Goal: Task Accomplishment & Management: Manage account settings

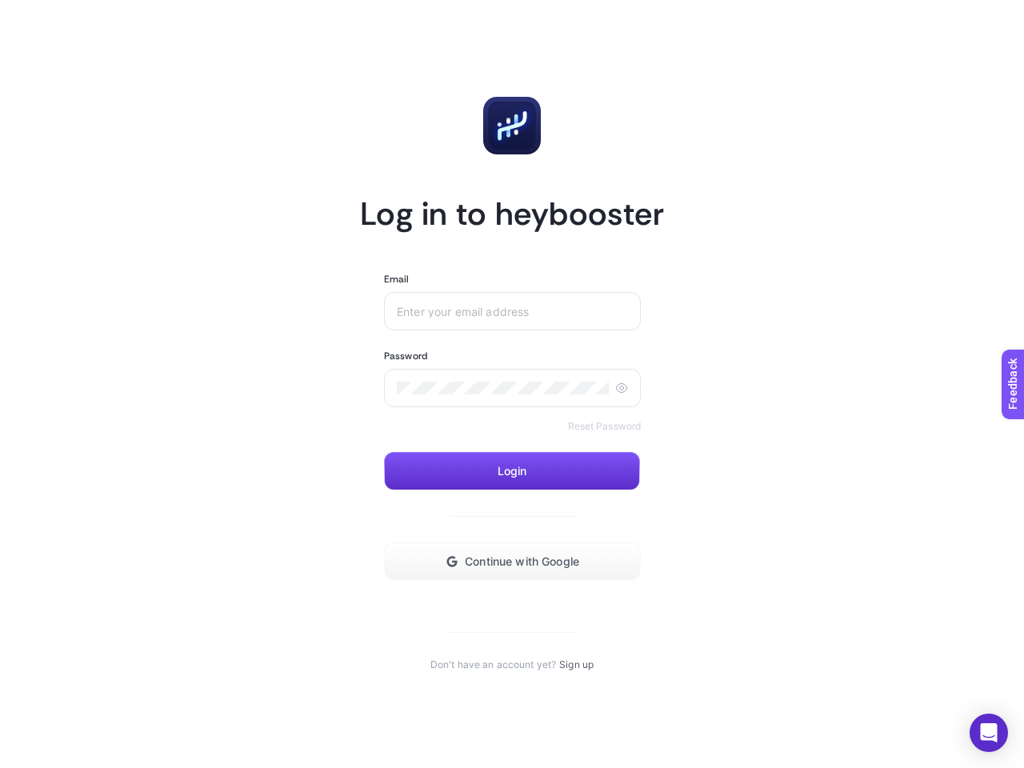
click at [512, 311] on input "Email" at bounding box center [512, 311] width 231 height 13
click at [621, 388] on icon at bounding box center [621, 387] width 13 height 13
click at [512, 471] on span "Login" at bounding box center [512, 471] width 30 height 13
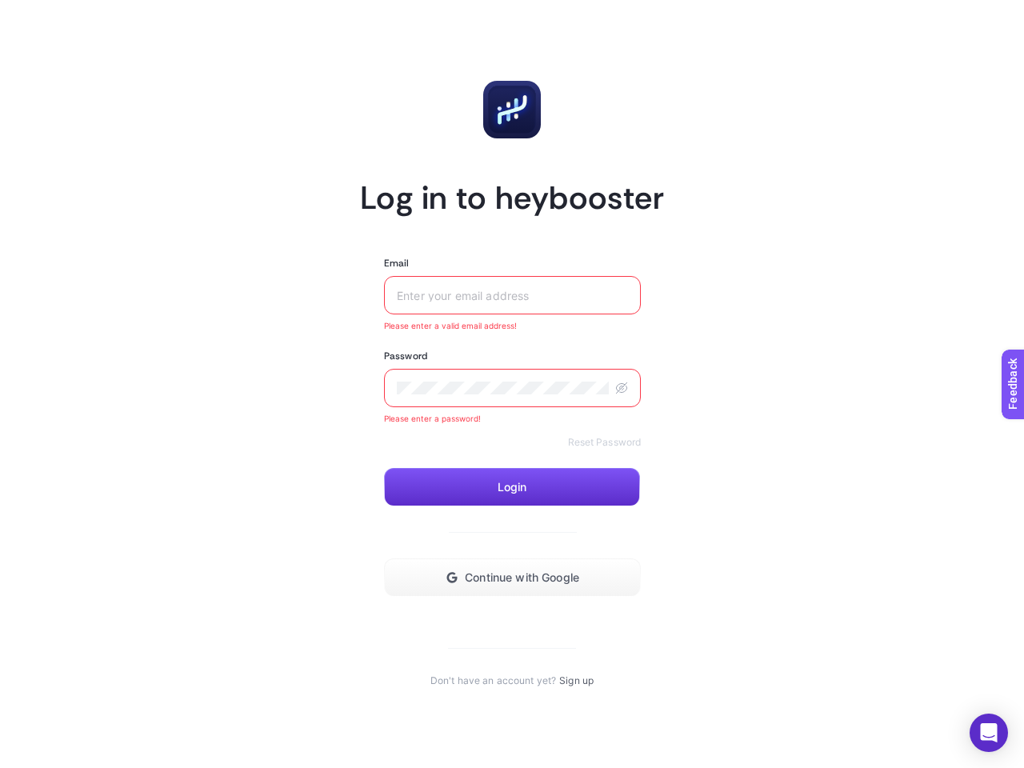
click at [512, 561] on button "Continue with Google" at bounding box center [512, 577] width 257 height 38
click at [988, 733] on icon "Open Intercom Messenger" at bounding box center [988, 732] width 17 height 19
